Goal: Check status: Check status

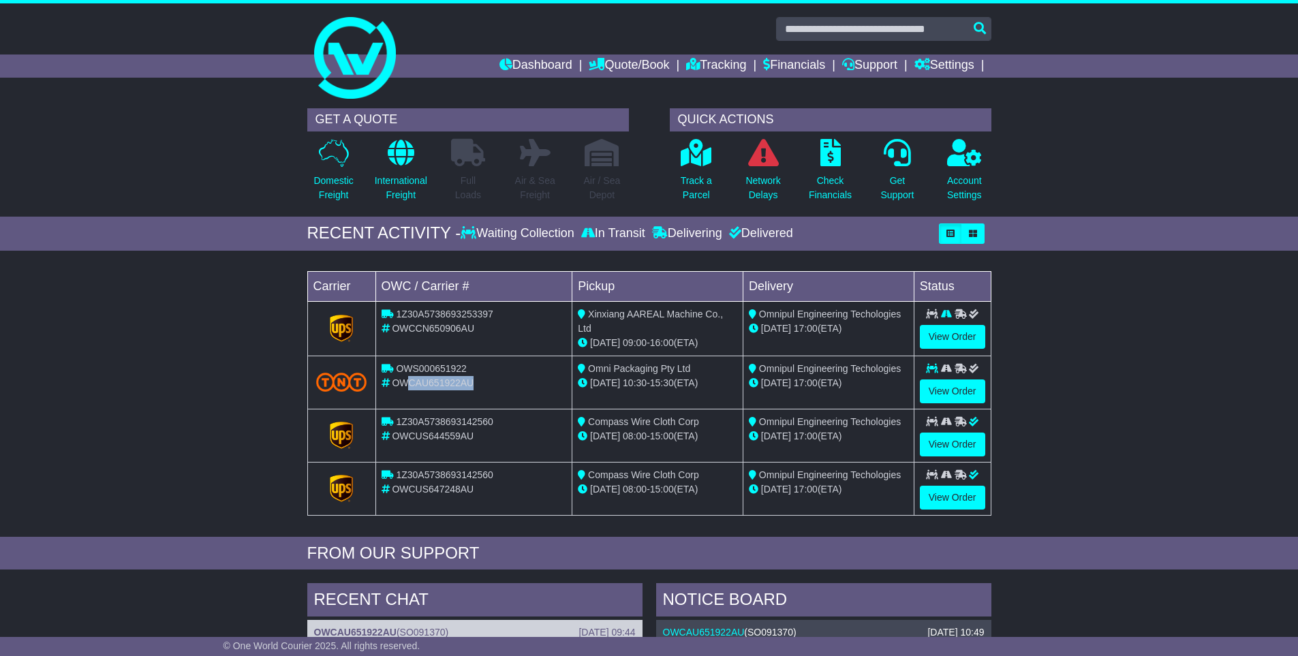
drag, startPoint x: 472, startPoint y: 386, endPoint x: 407, endPoint y: 377, distance: 65.3
click at [407, 377] on div "OWCAU651922AU" at bounding box center [473, 383] width 185 height 14
click at [406, 386] on span "OWCAU651922AU" at bounding box center [433, 382] width 82 height 11
click at [806, 384] on link "View Order" at bounding box center [952, 391] width 65 height 24
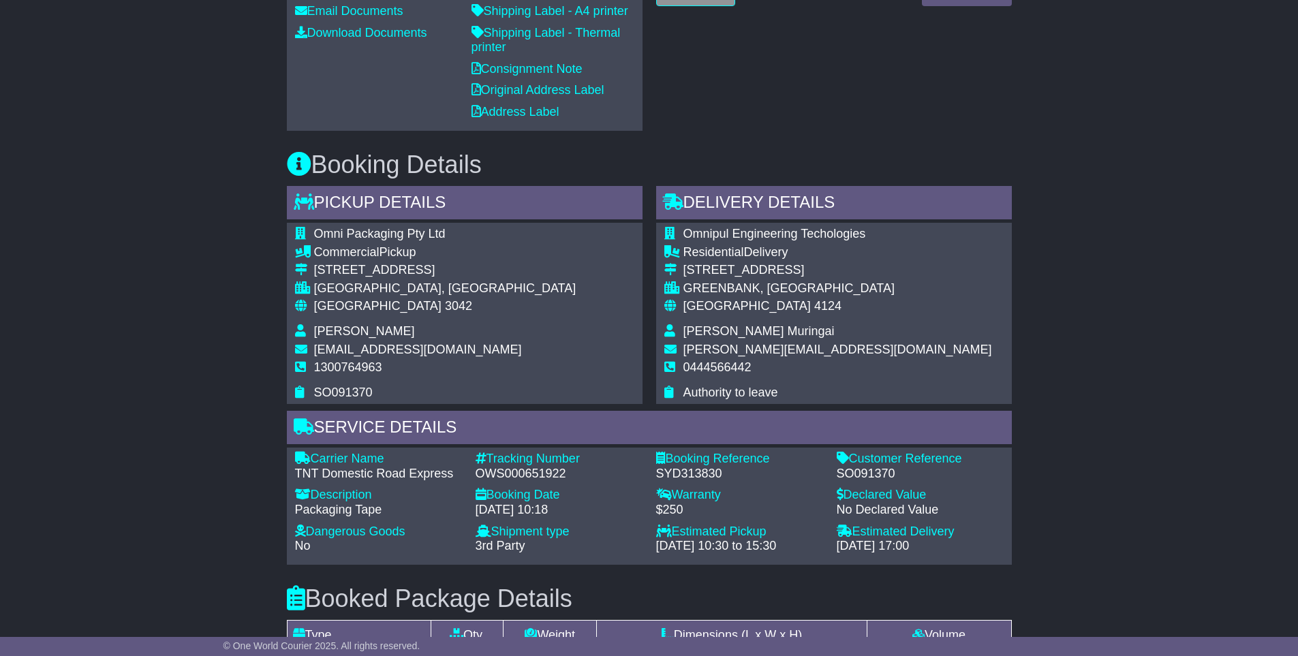
scroll to position [734, 0]
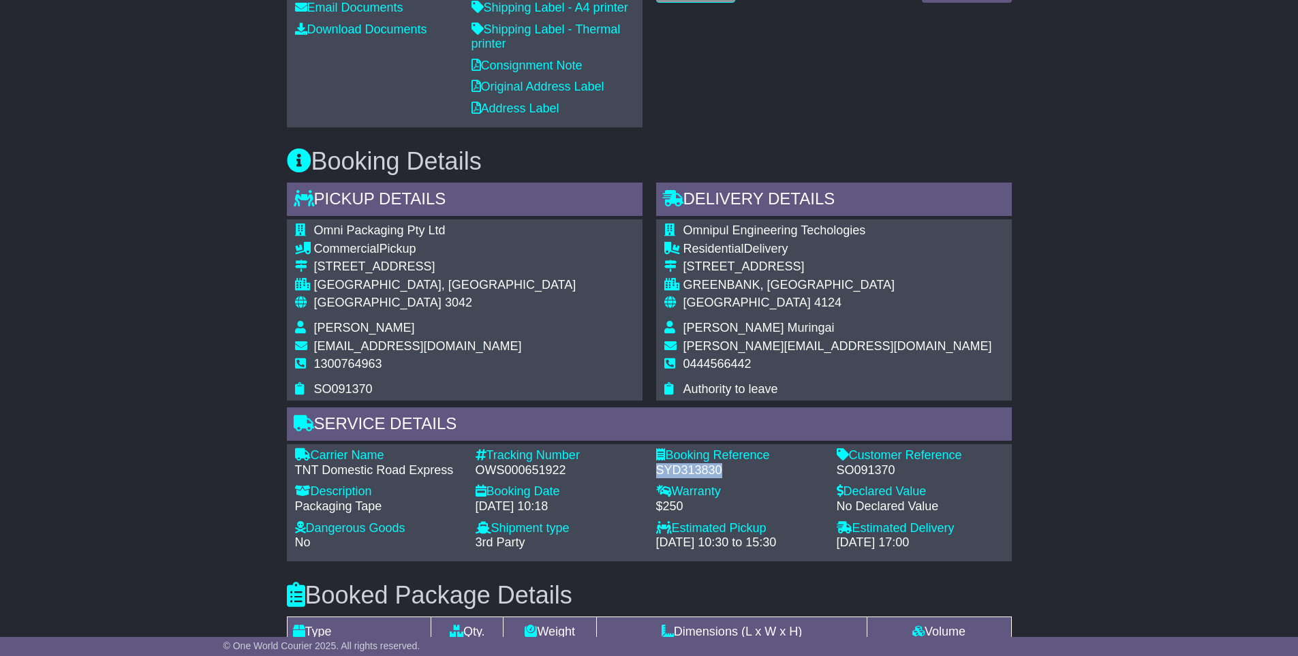
drag, startPoint x: 721, startPoint y: 471, endPoint x: 653, endPoint y: 465, distance: 68.5
click at [653, 465] on div "Booking Reference - SYD313830" at bounding box center [739, 462] width 181 height 29
copy div "SYD313830"
click at [1125, 489] on div "Email Download Tracking Pricing Insurance" at bounding box center [649, 293] width 1298 height 1574
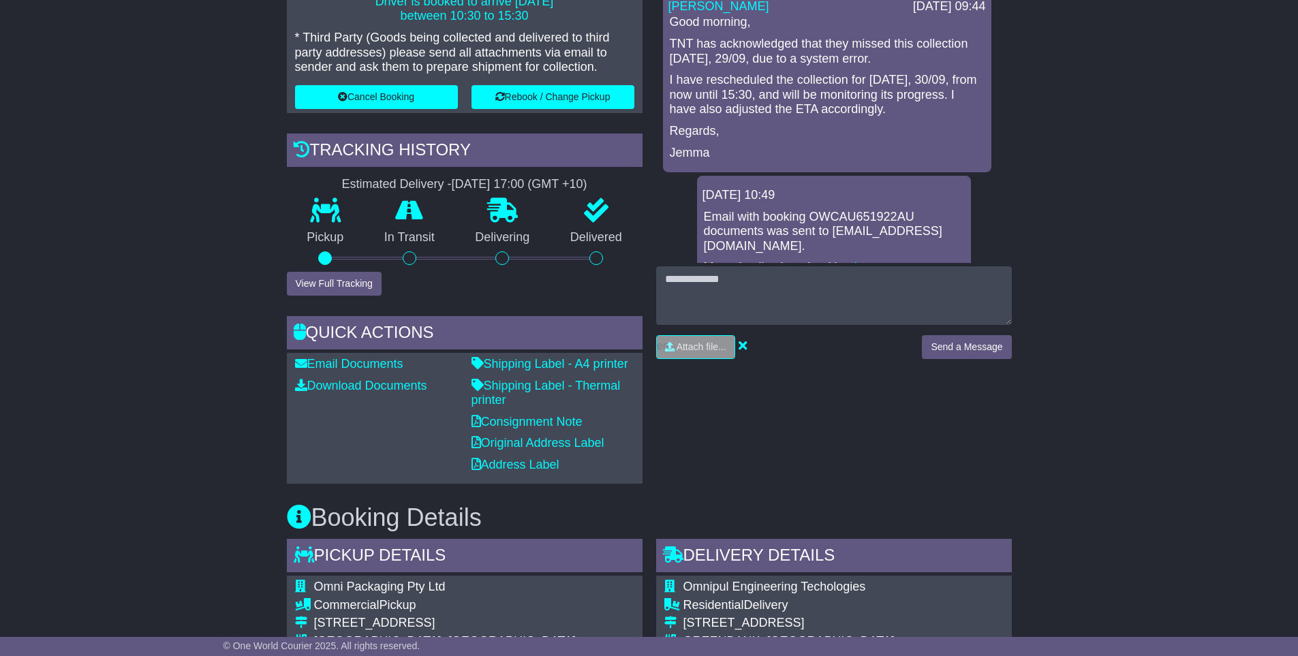
scroll to position [384, 0]
